Goal: Information Seeking & Learning: Find specific fact

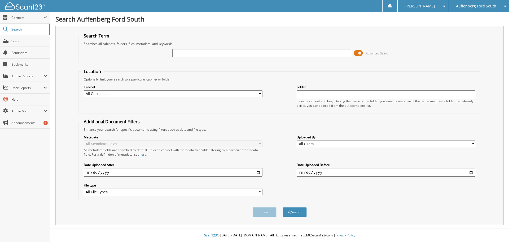
click at [209, 56] on input "text" at bounding box center [261, 53] width 179 height 8
click at [235, 54] on input "text" at bounding box center [261, 53] width 179 height 8
type input "135359"
click at [283, 207] on button "Search" at bounding box center [295, 212] width 24 height 10
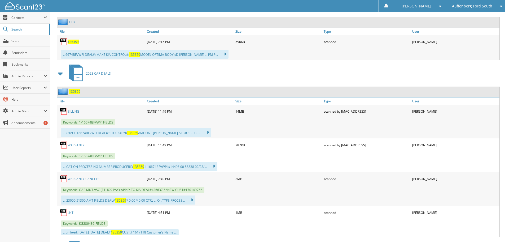
scroll to position [265, 0]
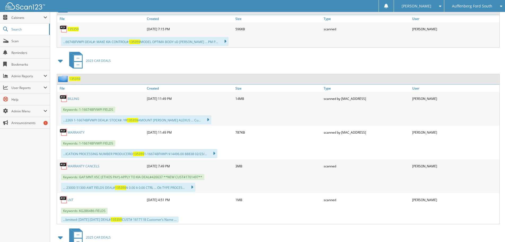
click at [90, 166] on link "WARRANTY CANCELS" at bounding box center [84, 166] width 32 height 5
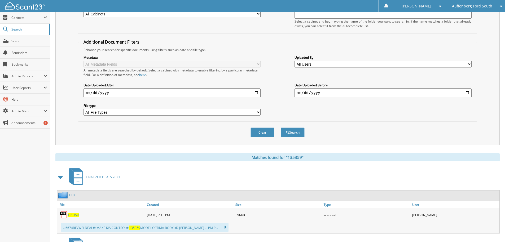
scroll to position [0, 0]
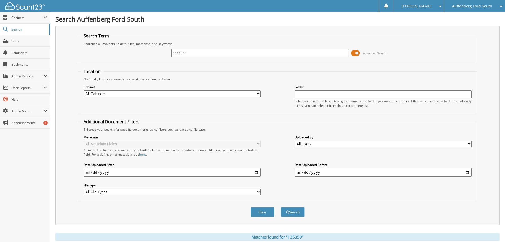
drag, startPoint x: 171, startPoint y: 57, endPoint x: 94, endPoint y: 62, distance: 76.8
click at [95, 62] on fieldset "Search Term Searches all cabinets, folders, files, metadata, and keywords 13535…" at bounding box center [277, 48] width 399 height 30
type input "140847"
click at [281, 207] on button "Search" at bounding box center [293, 212] width 24 height 10
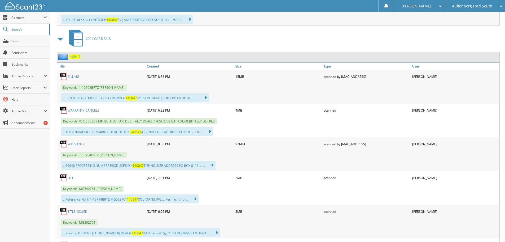
scroll to position [292, 0]
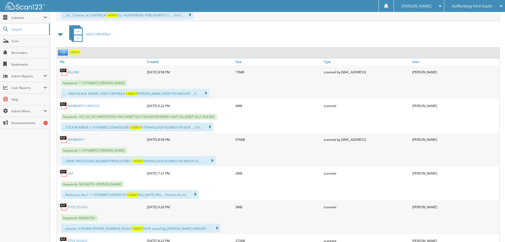
click at [87, 106] on link "WARRANTY CANCELS" at bounding box center [84, 105] width 32 height 5
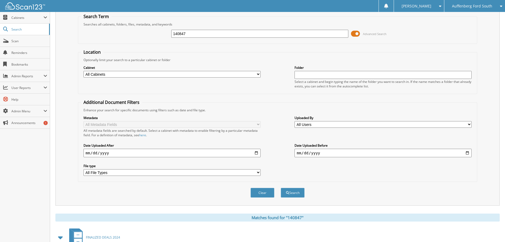
scroll to position [0, 0]
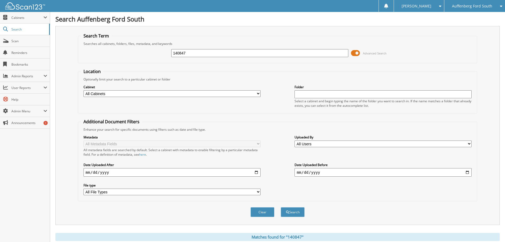
drag, startPoint x: 196, startPoint y: 54, endPoint x: 109, endPoint y: 57, distance: 86.2
click at [110, 57] on div "140847 Advanced Search" at bounding box center [277, 53] width 393 height 14
type input "132384"
click at [281, 207] on button "Search" at bounding box center [293, 212] width 24 height 10
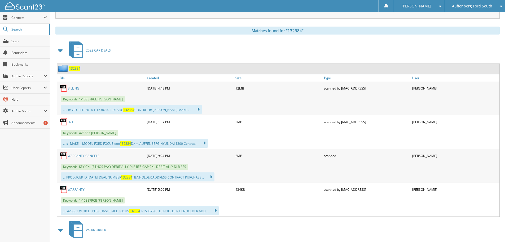
scroll to position [212, 0]
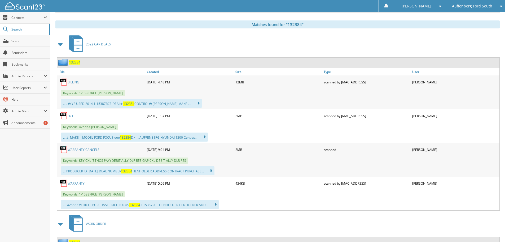
click at [85, 150] on link "WARRANTY CANCELS" at bounding box center [84, 149] width 32 height 5
click at [474, 7] on span "Auffenberg Ford South" at bounding box center [472, 6] width 40 height 3
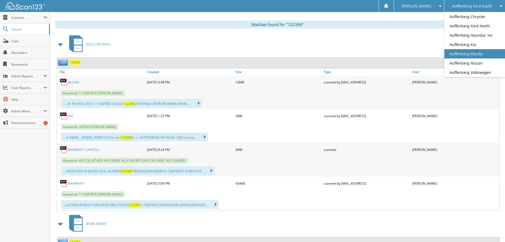
click at [479, 56] on link "Auffenberg Mazda" at bounding box center [474, 53] width 61 height 9
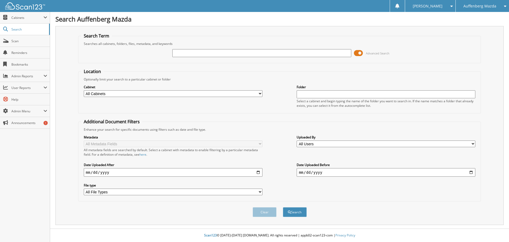
click at [188, 52] on input "text" at bounding box center [261, 53] width 179 height 8
type input "514086"
click at [283, 207] on button "Search" at bounding box center [295, 212] width 24 height 10
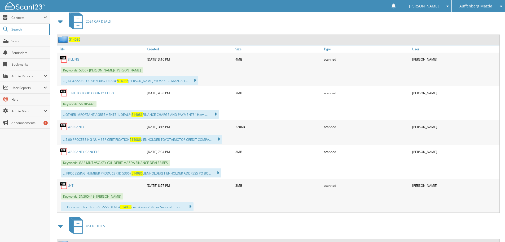
scroll to position [318, 0]
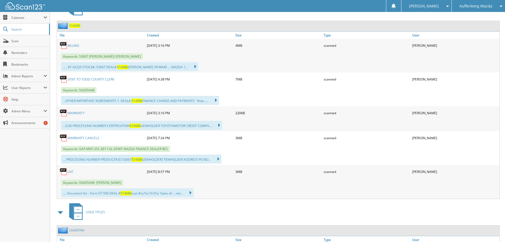
click at [86, 138] on link "WARRANTY CANCELS" at bounding box center [84, 137] width 32 height 5
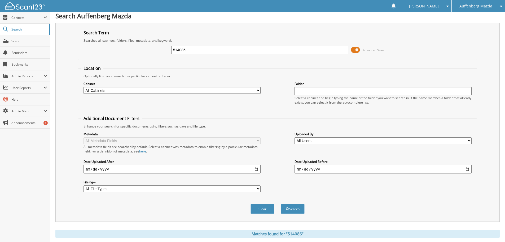
scroll to position [0, 0]
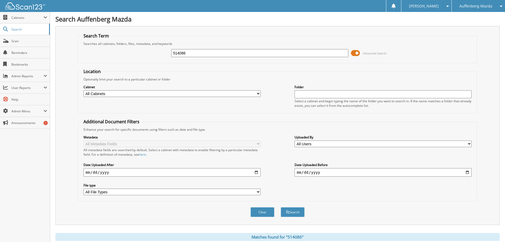
drag, startPoint x: 194, startPoint y: 54, endPoint x: 104, endPoint y: 55, distance: 89.1
click at [105, 56] on div "514086 Advanced Search" at bounding box center [277, 53] width 393 height 14
type input "513493"
click at [281, 207] on button "Search" at bounding box center [293, 212] width 24 height 10
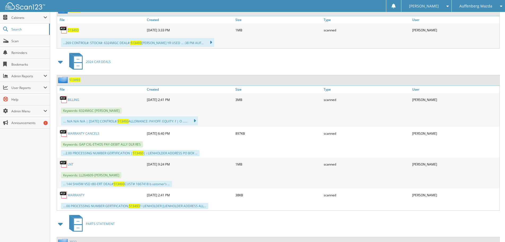
scroll to position [265, 0]
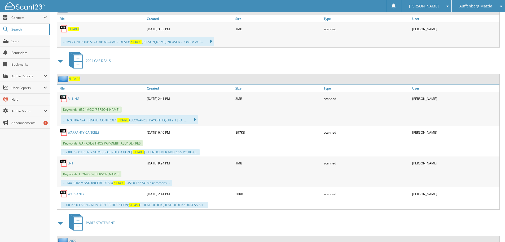
click at [82, 131] on link "WARRANTY CANCELS" at bounding box center [84, 132] width 32 height 5
click at [498, 8] on div "Auffenberg Mazda" at bounding box center [478, 6] width 48 height 12
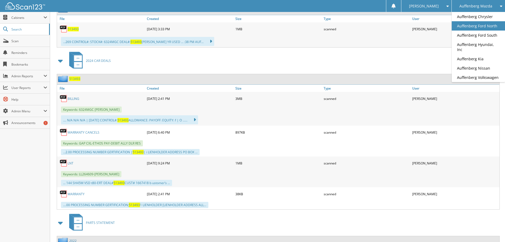
click at [490, 23] on link "Auffenberg Ford North" at bounding box center [478, 25] width 53 height 9
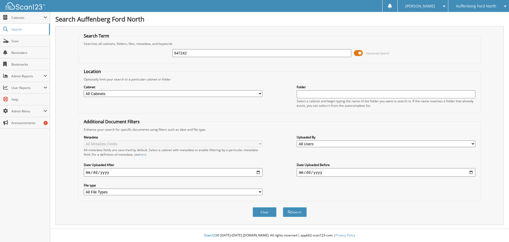
type input "647242"
click at [283, 207] on button "Search" at bounding box center [295, 212] width 24 height 10
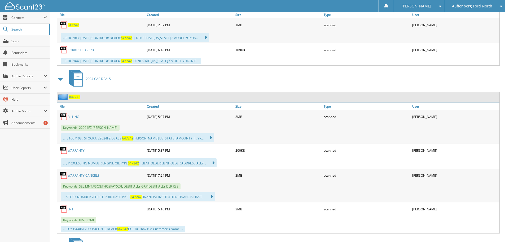
scroll to position [292, 0]
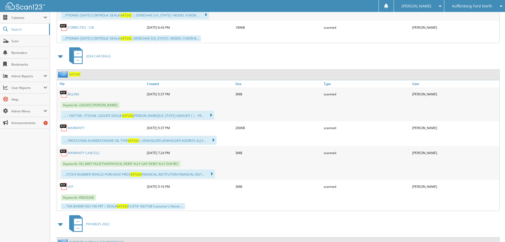
click at [91, 152] on link "WARRANTY CANCELS" at bounding box center [84, 152] width 32 height 5
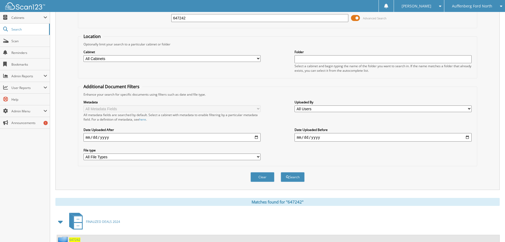
scroll to position [0, 0]
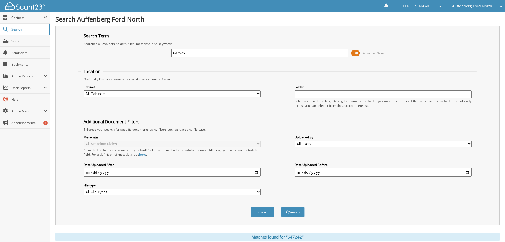
drag, startPoint x: 155, startPoint y: 57, endPoint x: 111, endPoint y: 55, distance: 44.6
click at [111, 55] on div "647242 Advanced Search" at bounding box center [277, 53] width 393 height 14
type input "945957"
click at [281, 207] on button "Search" at bounding box center [293, 212] width 24 height 10
drag, startPoint x: 189, startPoint y: 54, endPoint x: 95, endPoint y: 58, distance: 93.4
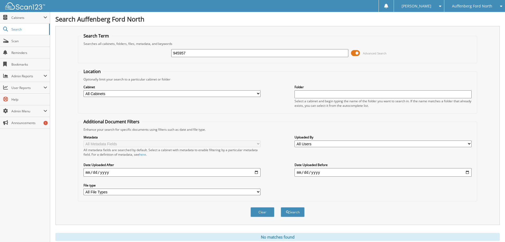
click at [95, 58] on div "945957 Advanced Search" at bounding box center [277, 53] width 393 height 14
type input "645957"
click at [281, 207] on button "Search" at bounding box center [293, 212] width 24 height 10
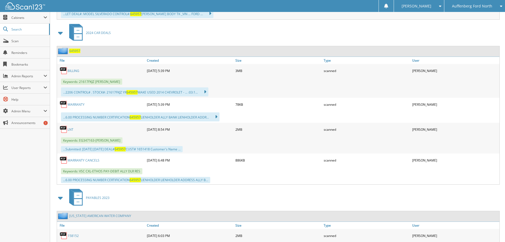
scroll to position [318, 0]
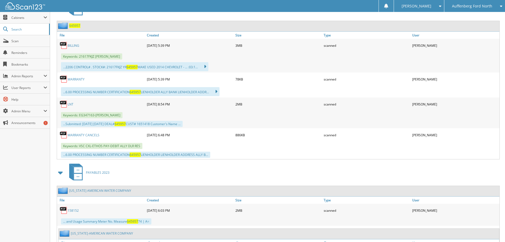
click at [84, 133] on link "WARRANTY CANCELS" at bounding box center [84, 135] width 32 height 5
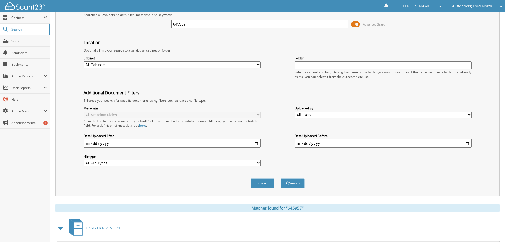
scroll to position [0, 0]
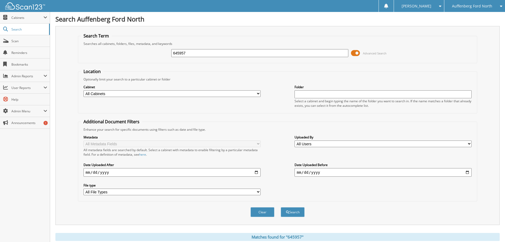
drag, startPoint x: 187, startPoint y: 53, endPoint x: 80, endPoint y: 55, distance: 107.7
click at [80, 55] on fieldset "Search Term Searches all cabinets, folders, files, metadata, and keywords 64595…" at bounding box center [277, 48] width 399 height 30
type input "647391"
click at [281, 207] on button "Search" at bounding box center [293, 212] width 24 height 10
click at [471, 7] on span "Auffenberg Ford North" at bounding box center [472, 6] width 40 height 3
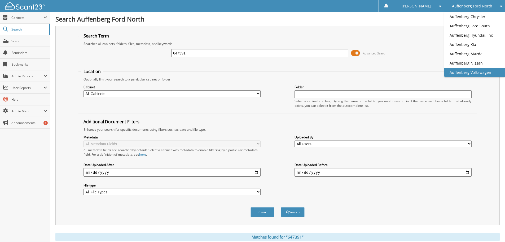
click at [481, 71] on link "Auffenberg Volkswagen" at bounding box center [474, 72] width 61 height 9
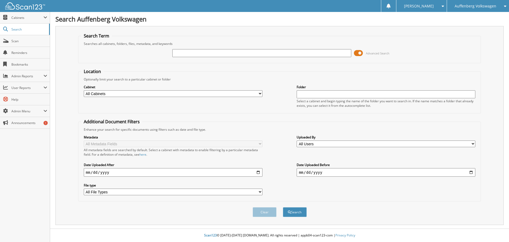
click at [329, 52] on input "text" at bounding box center [261, 53] width 179 height 8
type input "225547"
click at [283, 207] on button "Search" at bounding box center [295, 212] width 24 height 10
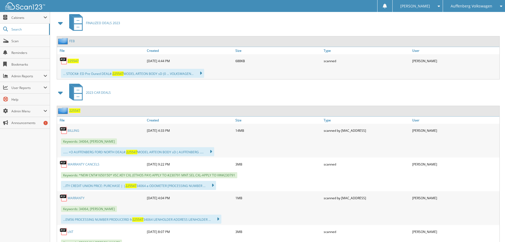
scroll to position [239, 0]
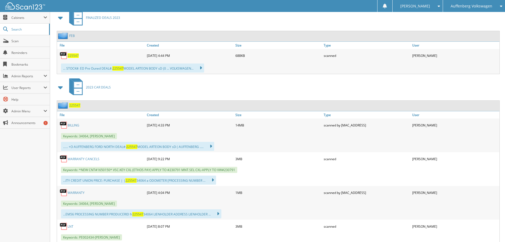
click at [490, 8] on div "Auffenberg Volkswagen" at bounding box center [474, 6] width 57 height 12
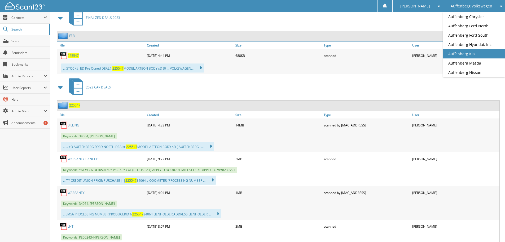
click at [475, 51] on link "Auffenberg Kia" at bounding box center [474, 53] width 62 height 9
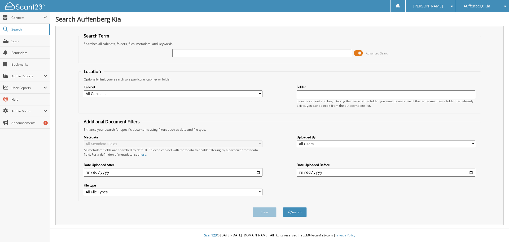
click at [235, 51] on input "text" at bounding box center [261, 53] width 179 height 8
type input "424946"
click at [283, 207] on button "Search" at bounding box center [295, 212] width 24 height 10
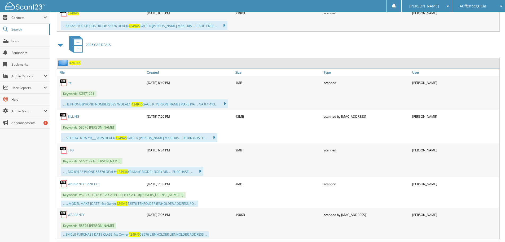
scroll to position [292, 0]
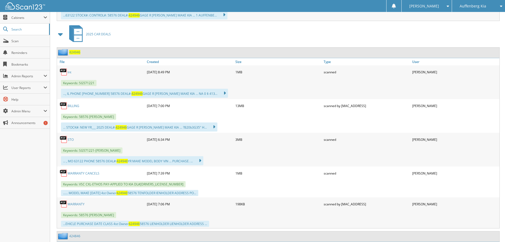
click at [86, 172] on link "WARRANTY CANCELS" at bounding box center [84, 173] width 32 height 5
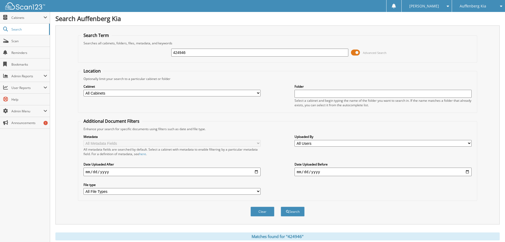
scroll to position [0, 0]
drag, startPoint x: 200, startPoint y: 54, endPoint x: 91, endPoint y: 53, distance: 109.2
click at [91, 53] on div "424946 Advanced Search" at bounding box center [277, 53] width 393 height 14
type input "416570"
click at [281, 207] on button "Search" at bounding box center [293, 212] width 24 height 10
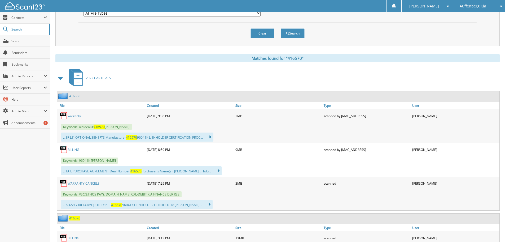
scroll to position [186, 0]
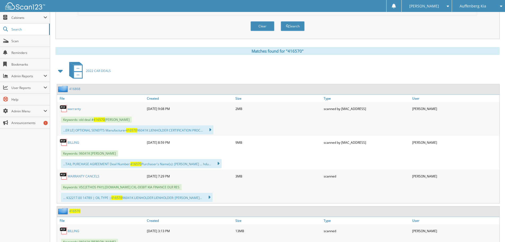
click at [84, 176] on link "WARRANTY CANCELS" at bounding box center [84, 176] width 32 height 5
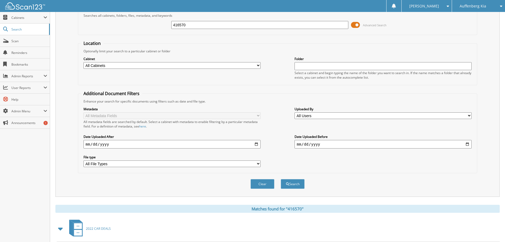
scroll to position [0, 0]
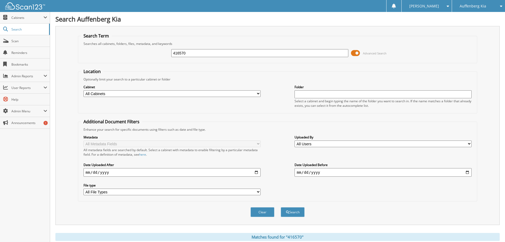
drag, startPoint x: 150, startPoint y: 54, endPoint x: 109, endPoint y: 55, distance: 40.6
click at [109, 55] on div "416570 Advanced Search" at bounding box center [277, 53] width 393 height 14
click at [483, 9] on div "Auffenberg Kia" at bounding box center [479, 6] width 48 height 12
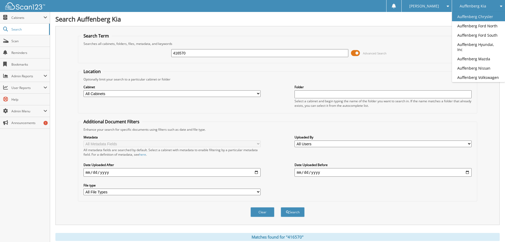
click at [483, 13] on link "Auffenberg Chrysler" at bounding box center [478, 16] width 53 height 9
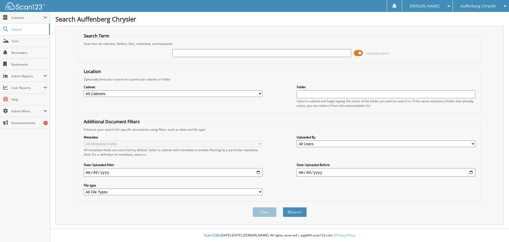
click at [190, 54] on input "text" at bounding box center [261, 53] width 179 height 8
type input "920533"
click at [283, 207] on button "Search" at bounding box center [295, 212] width 24 height 10
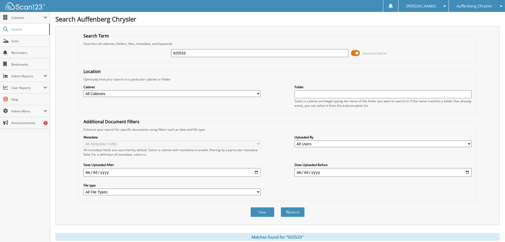
drag, startPoint x: 149, startPoint y: 56, endPoint x: 68, endPoint y: 58, distance: 80.9
click at [68, 58] on div "Search Term Searches all cabinets, folders, files, metadata, and keywords 92053…" at bounding box center [277, 125] width 444 height 199
type input "908100"
click at [281, 207] on button "Search" at bounding box center [293, 212] width 24 height 10
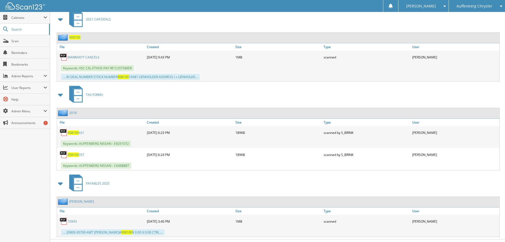
scroll to position [239, 0]
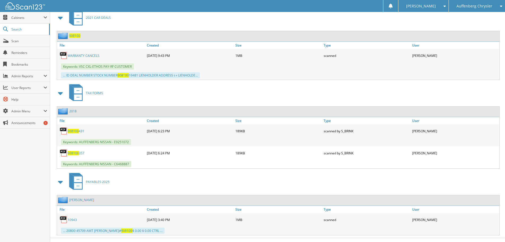
click at [85, 55] on link "WARRANTY CANCELS" at bounding box center [84, 55] width 32 height 5
click at [85, 56] on link "WARRANTY CANCELS" at bounding box center [84, 55] width 32 height 5
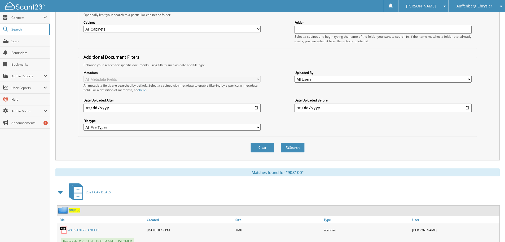
scroll to position [186, 0]
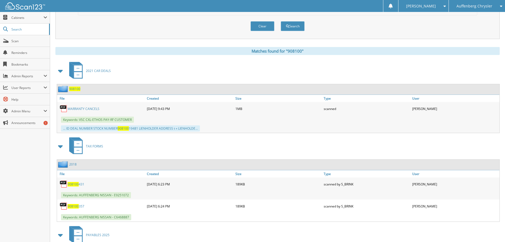
click at [91, 108] on link "WARRANTY CANCELS" at bounding box center [84, 108] width 32 height 5
click at [87, 108] on link "WARRANTY CANCELS" at bounding box center [84, 108] width 32 height 5
